Goal: Information Seeking & Learning: Check status

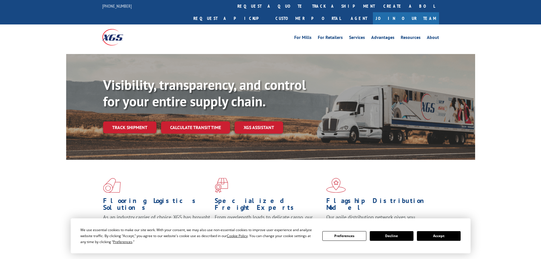
click at [138, 121] on link "Track shipment" at bounding box center [129, 127] width 53 height 12
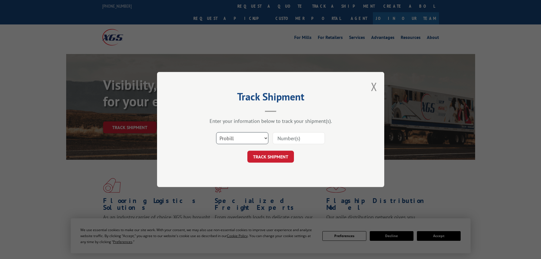
click at [241, 142] on select "Select category... Probill BOL PO" at bounding box center [242, 138] width 52 height 12
select select "bol"
click at [216, 132] on select "Select category... Probill BOL PO" at bounding box center [242, 138] width 52 height 12
click at [275, 141] on input at bounding box center [299, 138] width 52 height 12
type input "2871442"
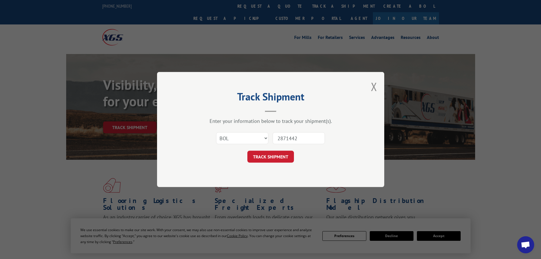
click button "TRACK SHIPMENT" at bounding box center [270, 157] width 47 height 12
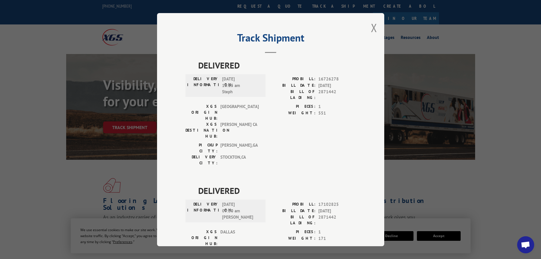
click at [361, 31] on div "Track Shipment DELIVERED DELIVERY INFORMATION: [DATE] 10:15 am Steph PROBILL: 1…" at bounding box center [270, 129] width 227 height 233
click at [371, 30] on button "Close modal" at bounding box center [374, 27] width 6 height 15
